Goal: Check status: Check status

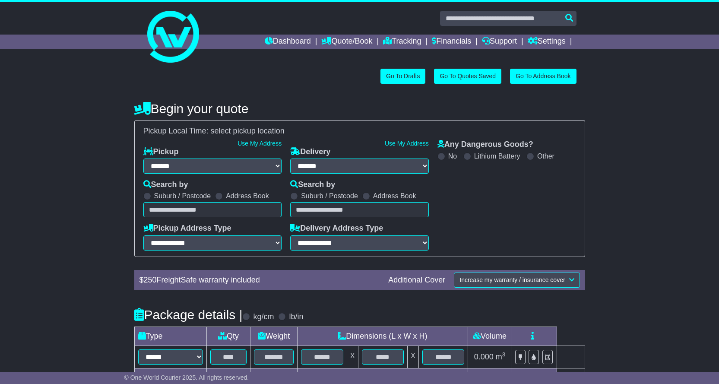
select select "**"
click at [401, 42] on link "Tracking" at bounding box center [402, 42] width 38 height 15
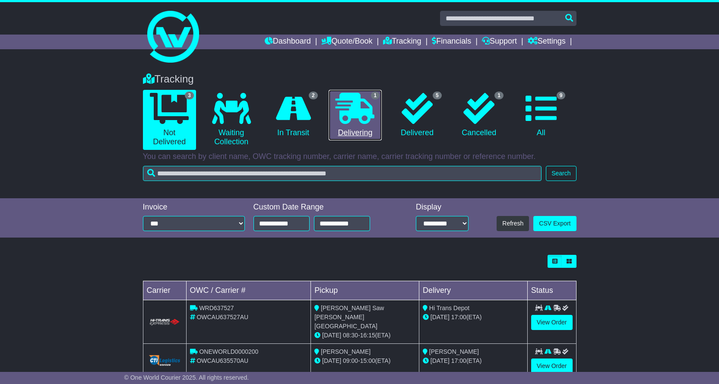
click at [365, 114] on icon at bounding box center [354, 108] width 39 height 31
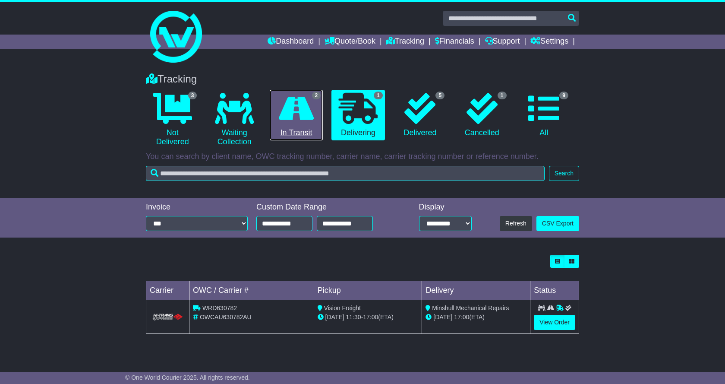
click at [303, 105] on icon at bounding box center [296, 108] width 35 height 31
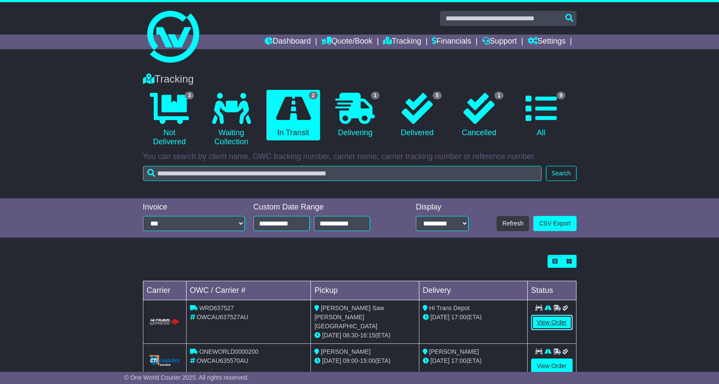
click at [552, 326] on link "View Order" at bounding box center [551, 322] width 41 height 15
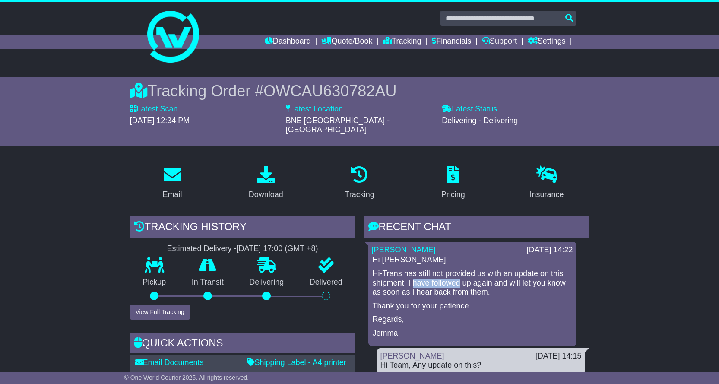
drag, startPoint x: 426, startPoint y: 269, endPoint x: 480, endPoint y: 274, distance: 54.1
click at [464, 272] on p "Hi-Trans has still not provided us with an update on this shipment. I have foll…" at bounding box center [472, 283] width 199 height 28
click at [488, 275] on p "Hi-Trans has still not provided us with an update on this shipment. I have foll…" at bounding box center [472, 283] width 199 height 28
drag, startPoint x: 488, startPoint y: 275, endPoint x: 528, endPoint y: 275, distance: 39.7
click at [524, 275] on p "Hi-Trans has still not provided us with an update on this shipment. I have foll…" at bounding box center [472, 283] width 199 height 28
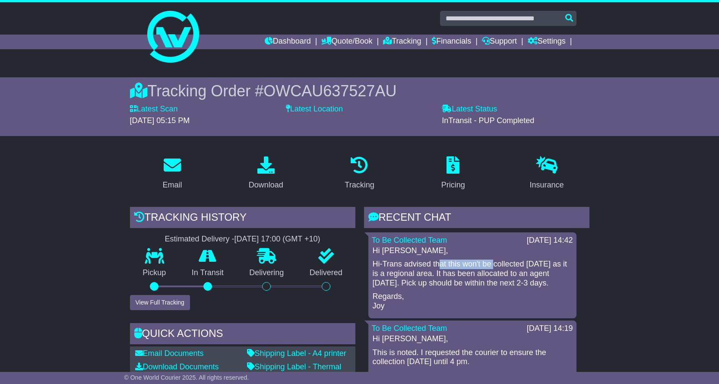
drag, startPoint x: 441, startPoint y: 266, endPoint x: 535, endPoint y: 265, distance: 93.7
click at [525, 265] on p "Hi-Trans advised that this won't be collected [DATE] as it is a regional area. …" at bounding box center [472, 274] width 199 height 28
click at [535, 265] on p "Hi-Trans advised that this won't be collected [DATE] as it is a regional area. …" at bounding box center [472, 274] width 199 height 28
drag, startPoint x: 457, startPoint y: 263, endPoint x: 547, endPoint y: 261, distance: 89.8
click at [537, 262] on p "Hi-Trans advised that this won't be collected [DATE] as it is a regional area. …" at bounding box center [472, 274] width 199 height 28
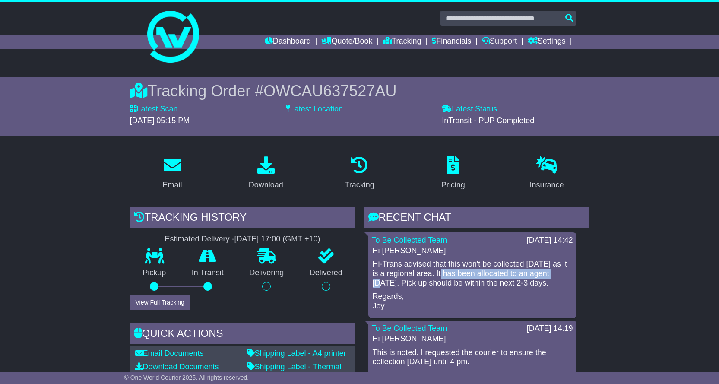
drag, startPoint x: 384, startPoint y: 279, endPoint x: 445, endPoint y: 271, distance: 61.3
click at [445, 271] on p "Hi-Trans advised that this won't be collected [DATE] as it is a regional area. …" at bounding box center [472, 274] width 199 height 28
click at [463, 271] on p "Hi-Trans advised that this won't be collected [DATE] as it is a regional area. …" at bounding box center [472, 274] width 199 height 28
drag, startPoint x: 406, startPoint y: 284, endPoint x: 465, endPoint y: 282, distance: 59.6
click at [453, 284] on p "Hi-Trans advised that this won't be collected [DATE] as it is a regional area. …" at bounding box center [472, 274] width 199 height 28
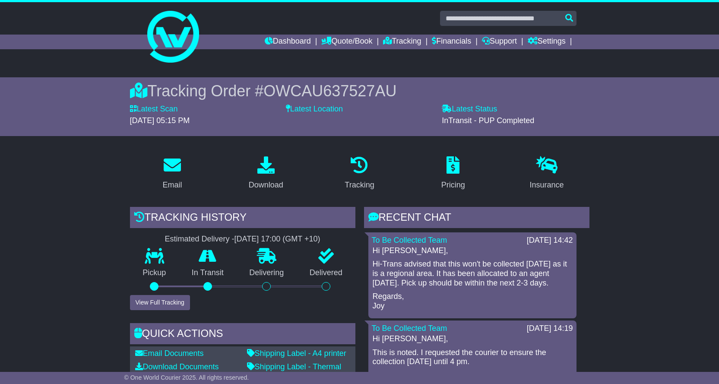
click at [465, 282] on p "Hi-Trans advised that this won't be collected [DATE] as it is a regional area. …" at bounding box center [472, 274] width 199 height 28
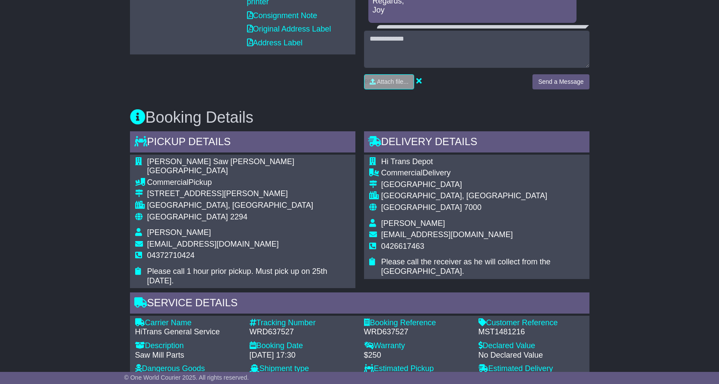
scroll to position [396, 0]
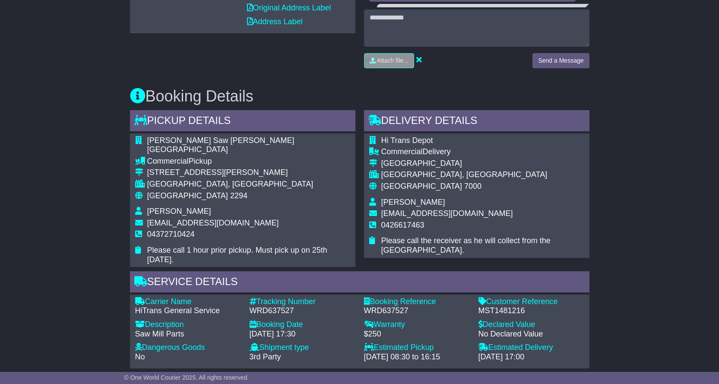
click at [260, 306] on div "WRD637527" at bounding box center [303, 310] width 106 height 9
copy div "WRD637527"
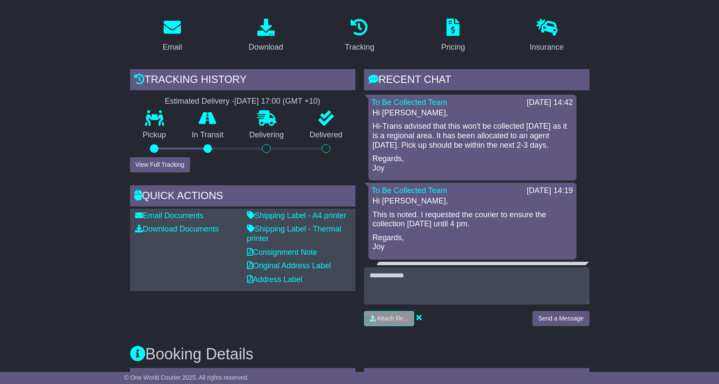
scroll to position [136, 0]
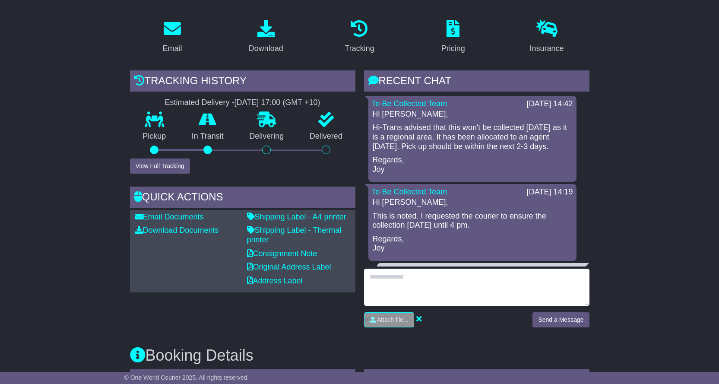
click at [451, 285] on textarea at bounding box center [476, 287] width 225 height 37
type textarea "**********"
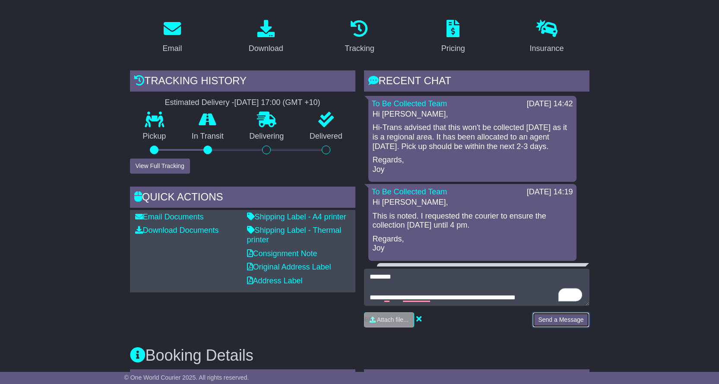
click at [575, 322] on button "Send a Message" at bounding box center [560, 319] width 57 height 15
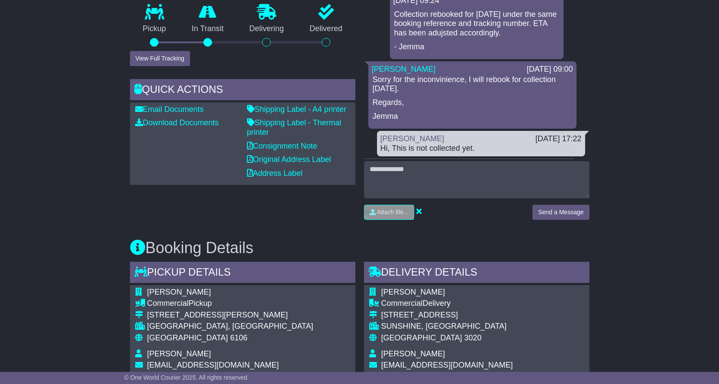
scroll to position [259, 0]
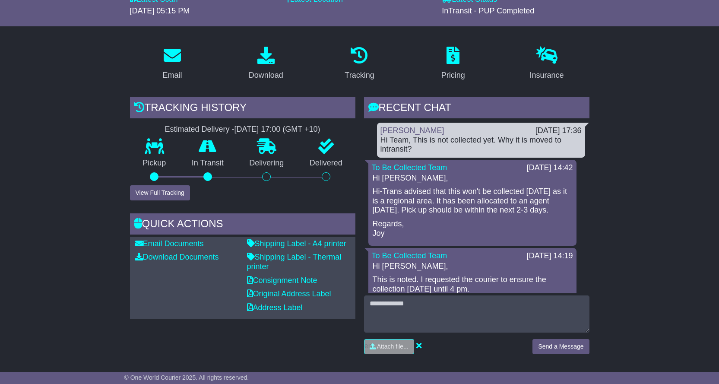
scroll to position [130, 0]
